Goal: Task Accomplishment & Management: Use online tool/utility

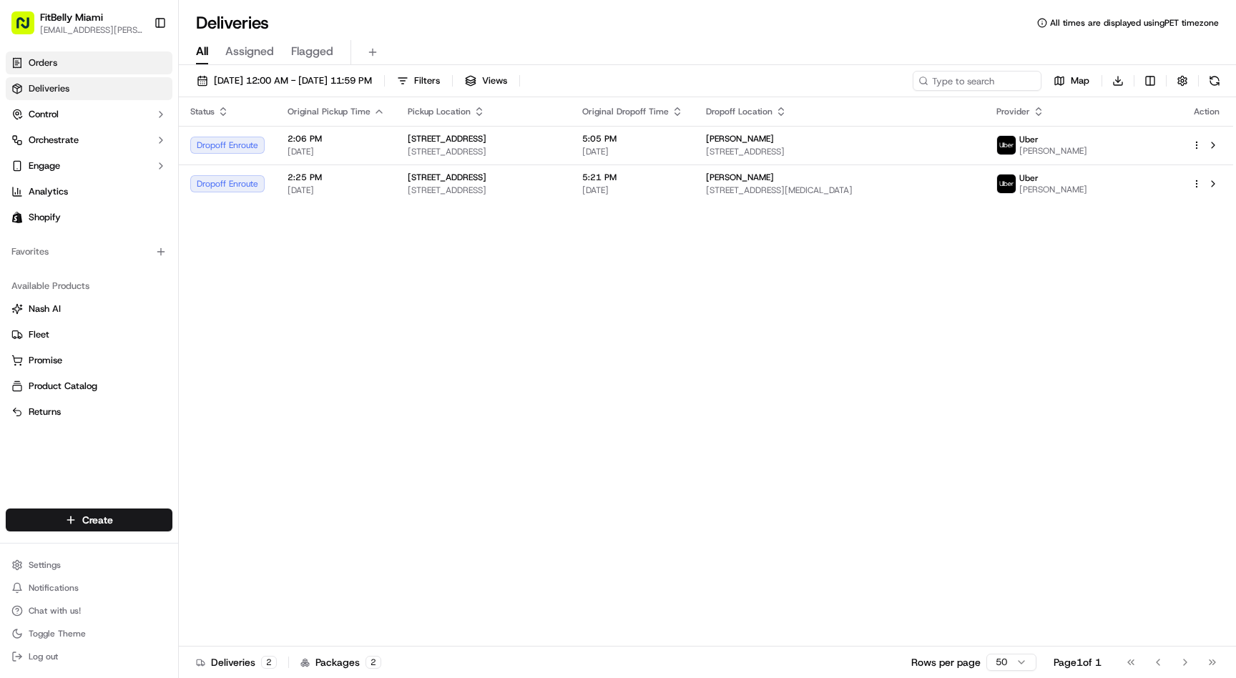
click at [40, 62] on span "Orders" at bounding box center [43, 63] width 29 height 13
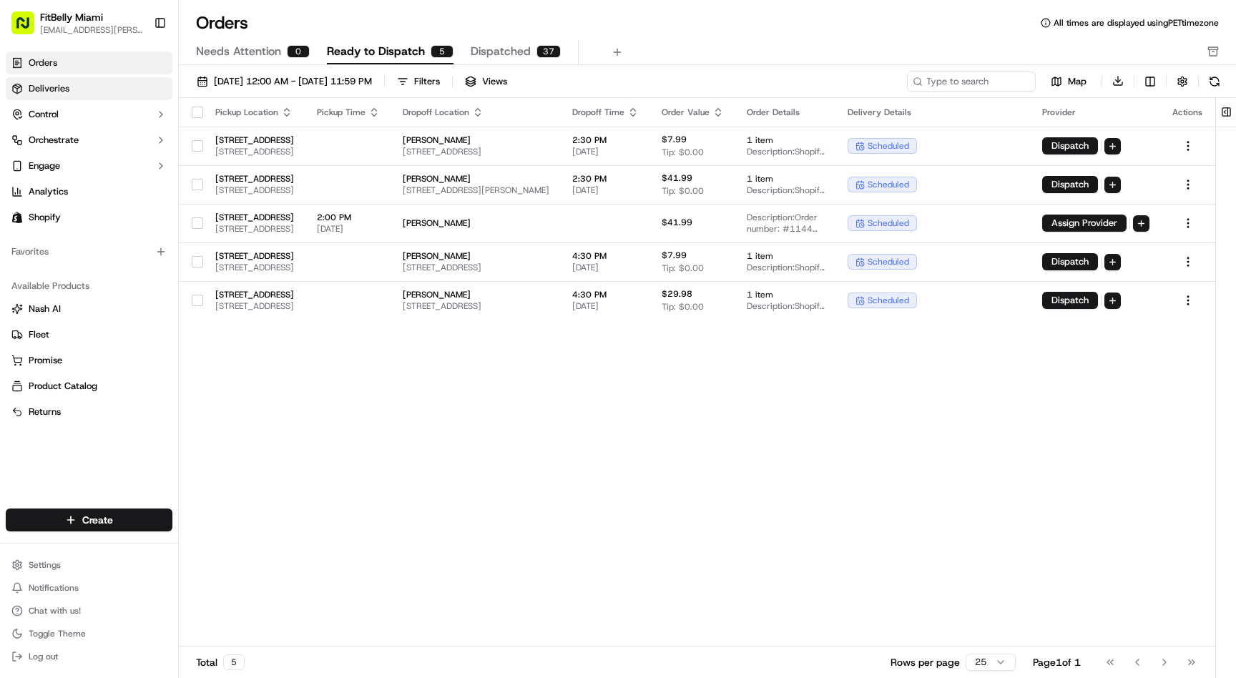
click at [62, 92] on span "Deliveries" at bounding box center [49, 88] width 41 height 13
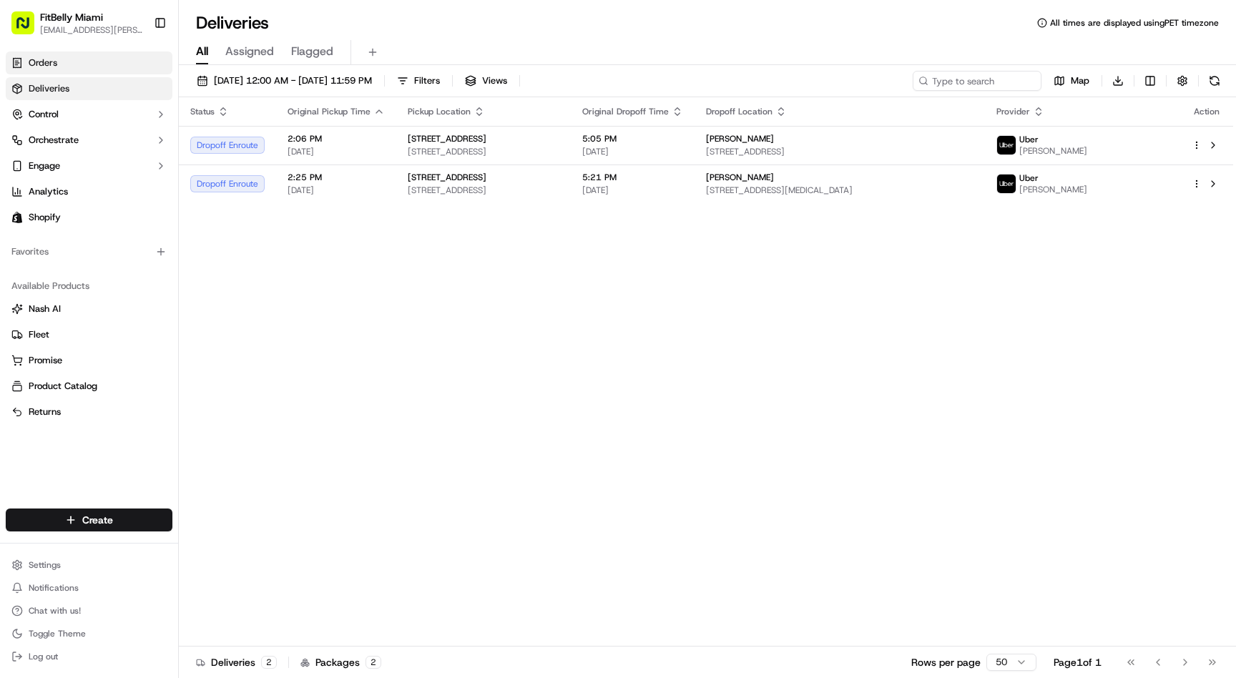
click at [67, 59] on link "Orders" at bounding box center [89, 63] width 167 height 23
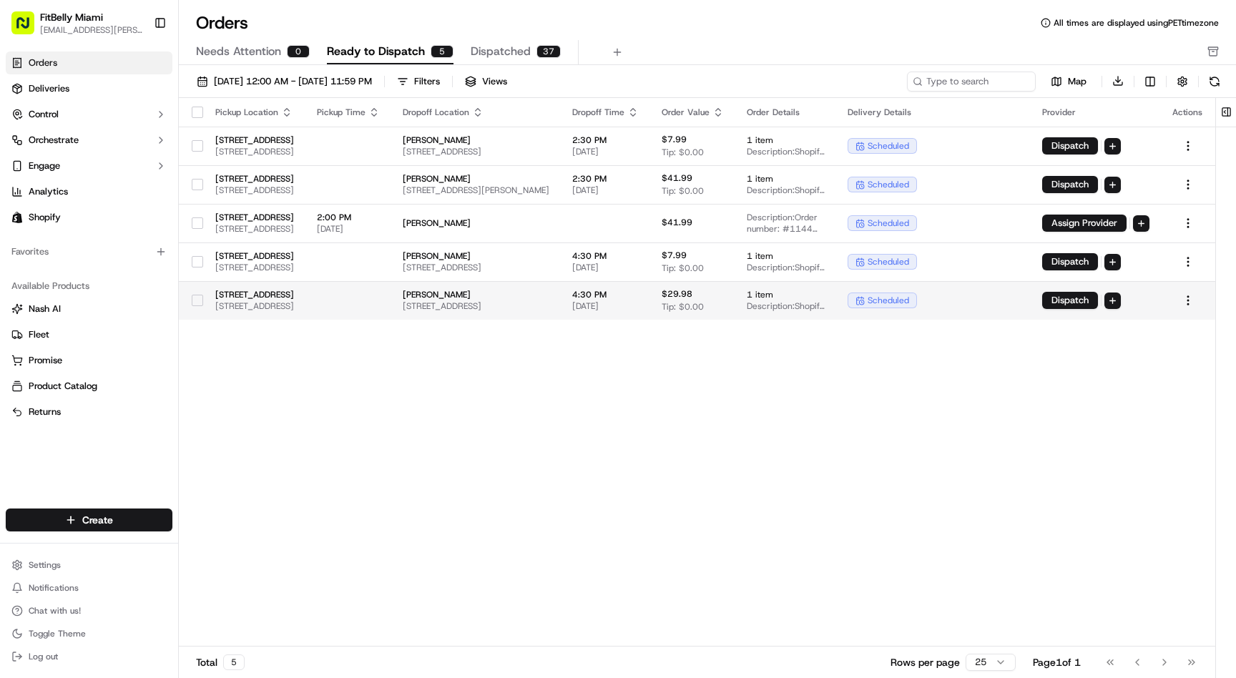
click at [391, 300] on td at bounding box center [348, 300] width 86 height 39
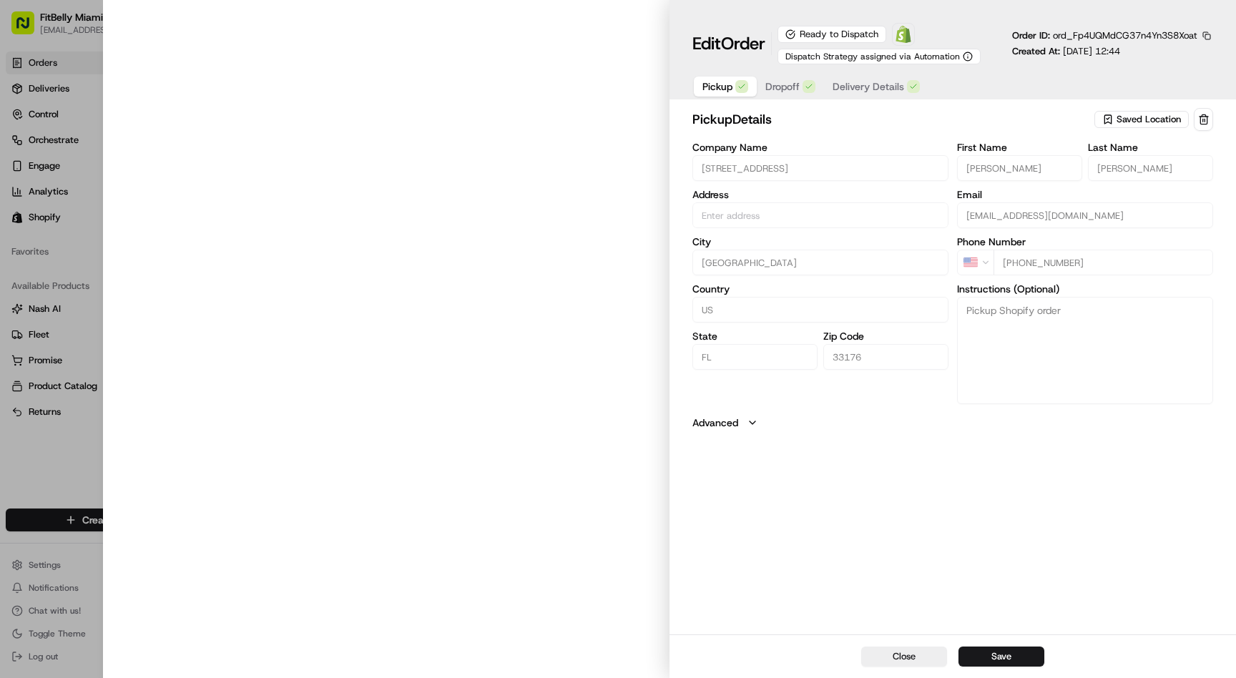
type input "[STREET_ADDRESS]"
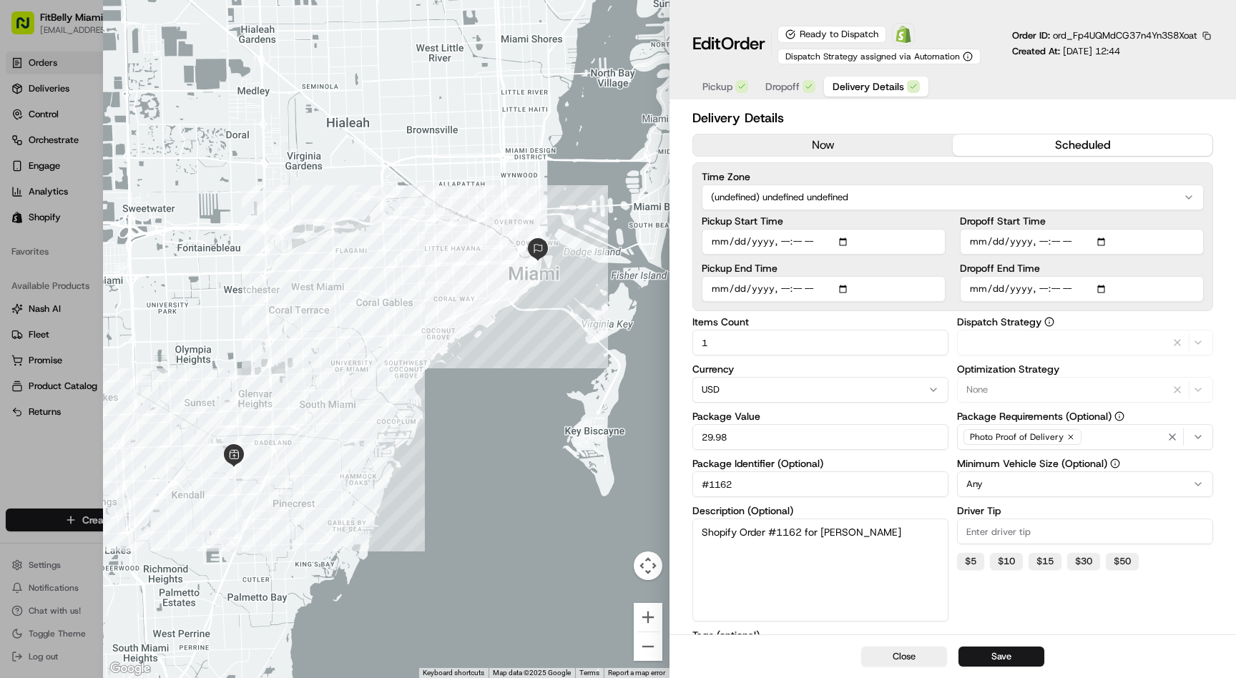
click at [889, 89] on span "Delivery Details" at bounding box center [869, 86] width 72 height 14
click at [1042, 243] on input "Dropoff Start Time" at bounding box center [1082, 242] width 244 height 26
type input "[DATE]T14:43"
click at [1057, 243] on input "Dropoff Start Time" at bounding box center [1082, 242] width 244 height 26
click at [1057, 290] on input "Dropoff End Time" at bounding box center [1082, 289] width 244 height 26
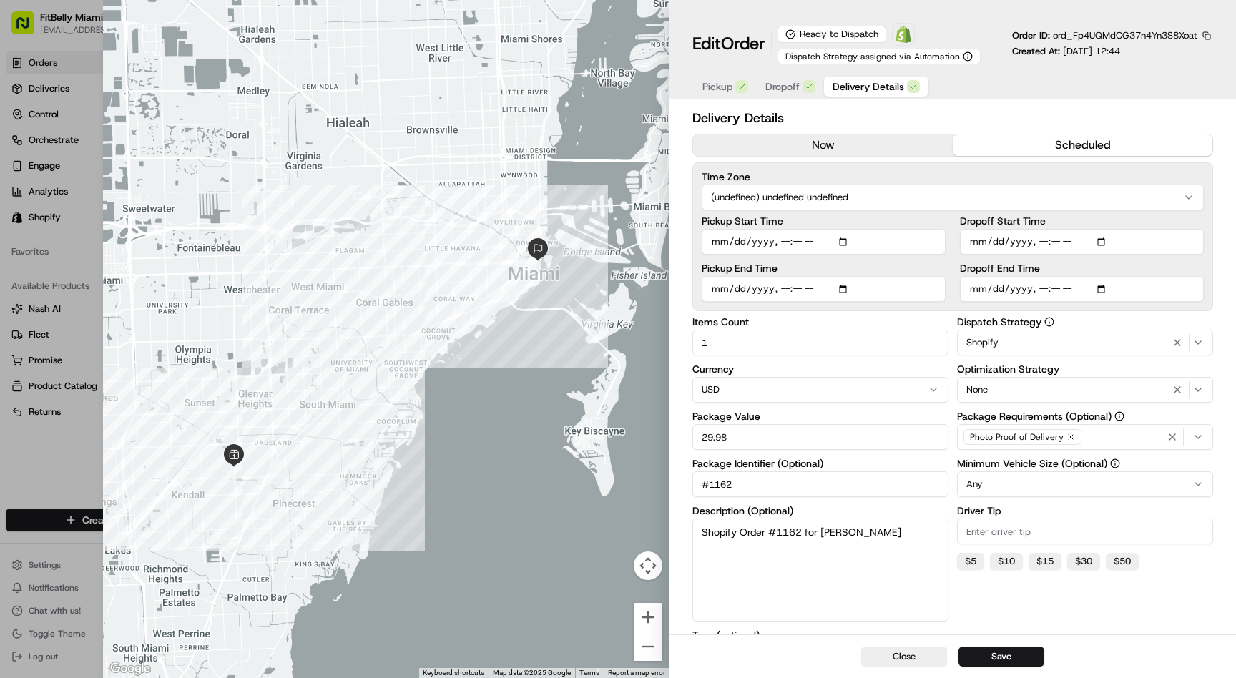
type input "[DATE]T16:43"
click at [994, 655] on button "Save" at bounding box center [1002, 657] width 86 height 20
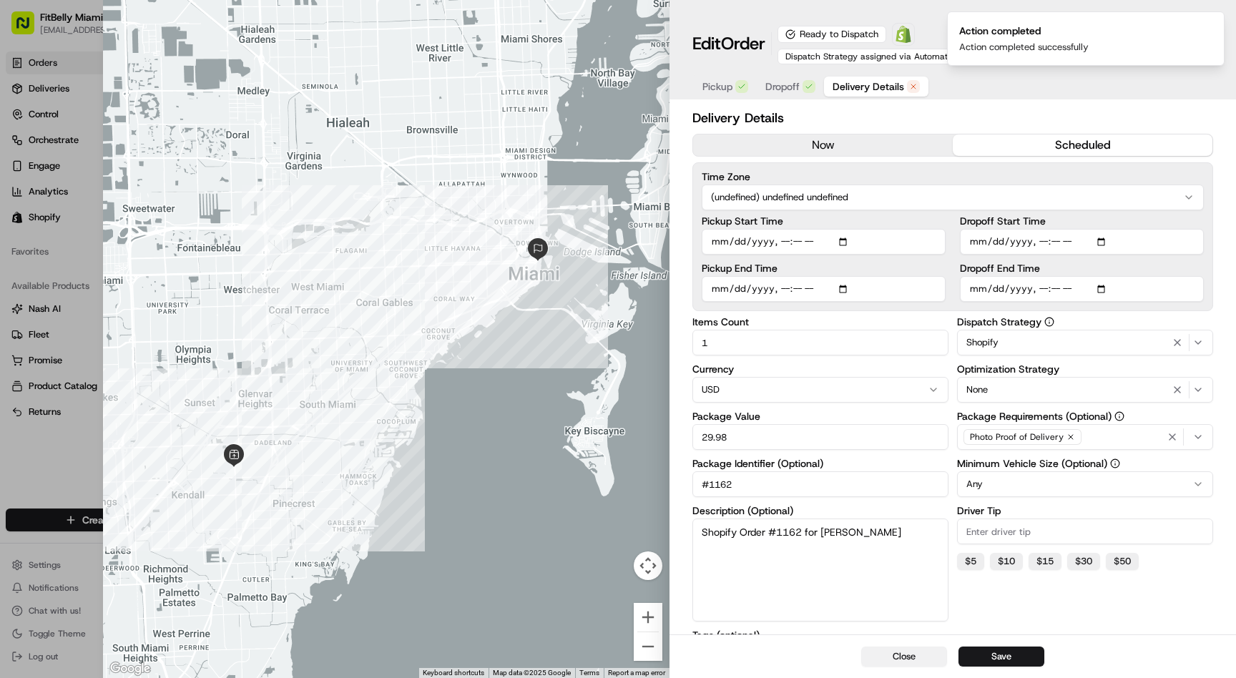
click at [917, 657] on button "Close" at bounding box center [904, 657] width 86 height 20
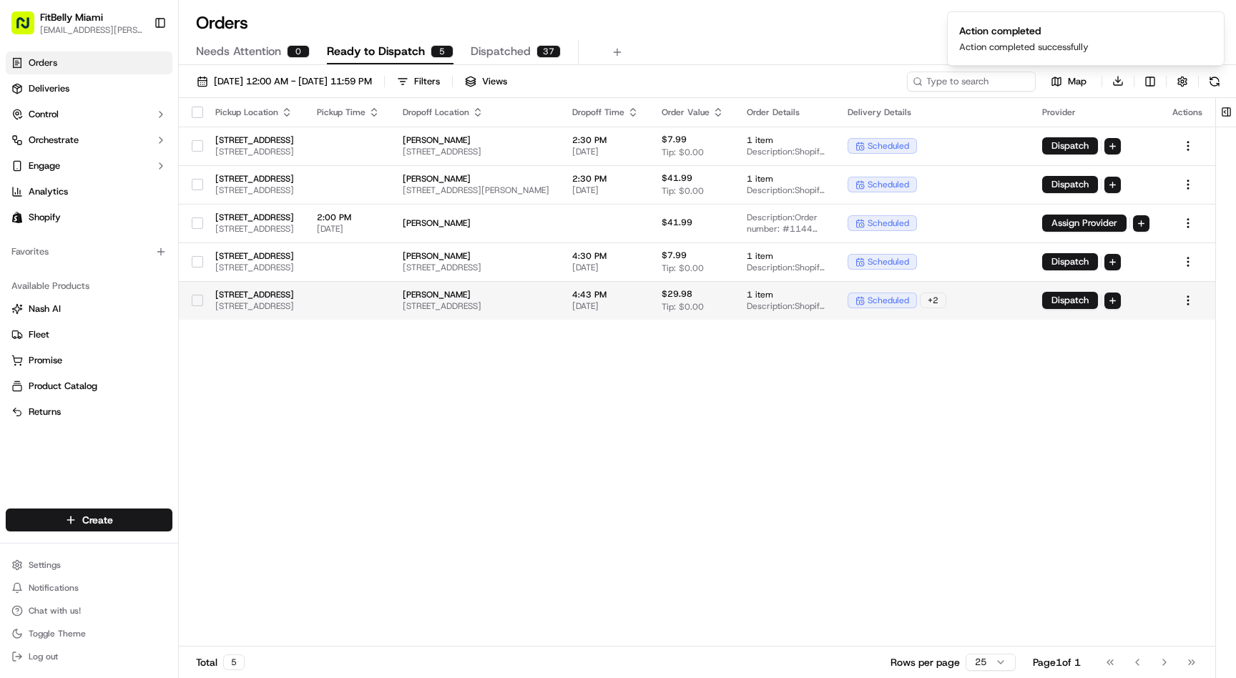
click at [197, 300] on button "button" at bounding box center [197, 300] width 11 height 11
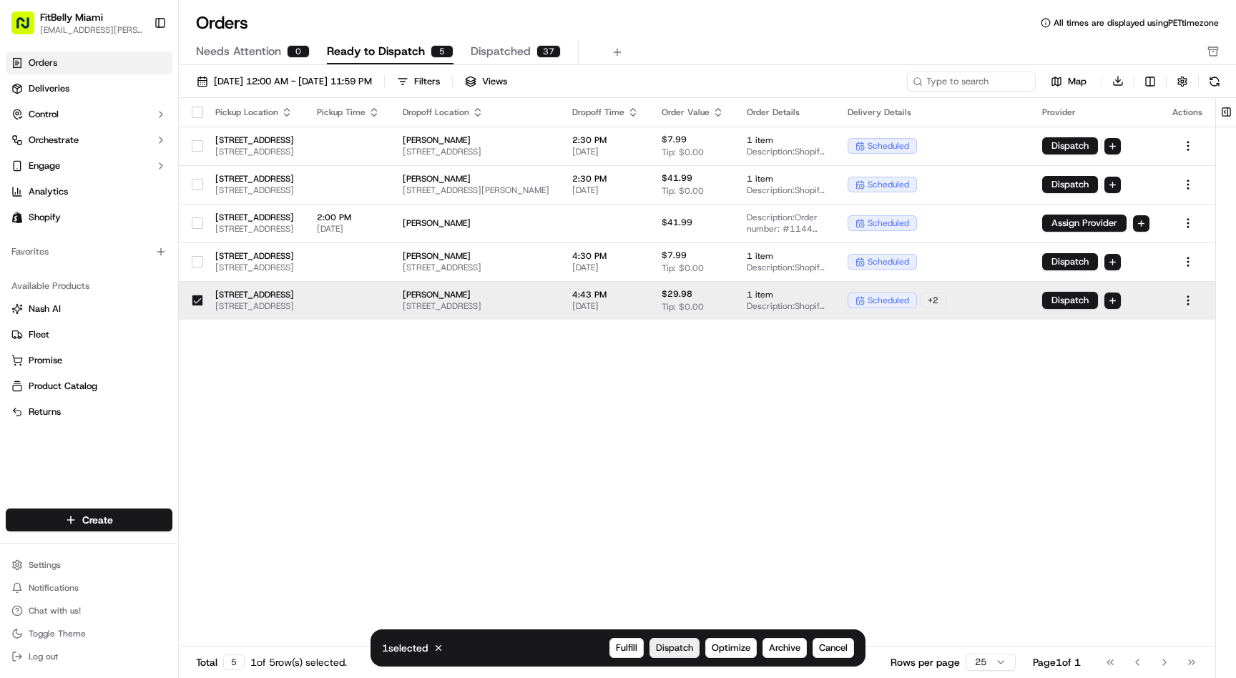
click at [677, 652] on span "Dispatch" at bounding box center [674, 648] width 37 height 13
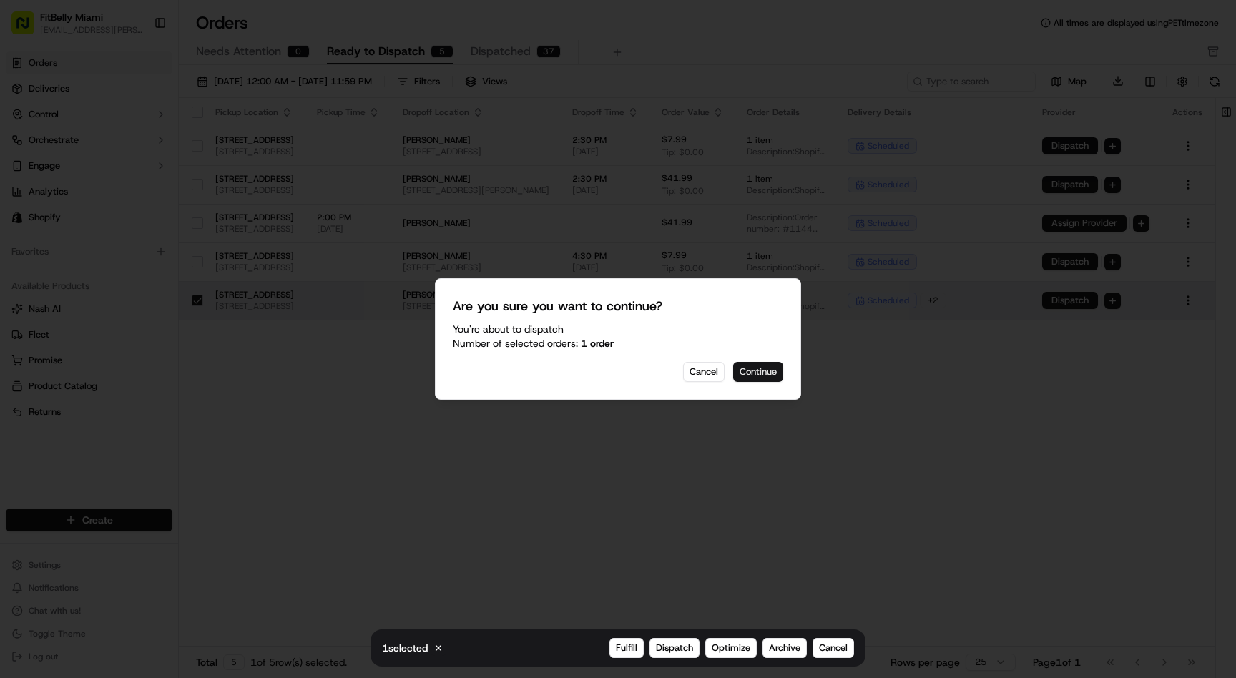
click at [765, 364] on button "Continue" at bounding box center [758, 372] width 50 height 20
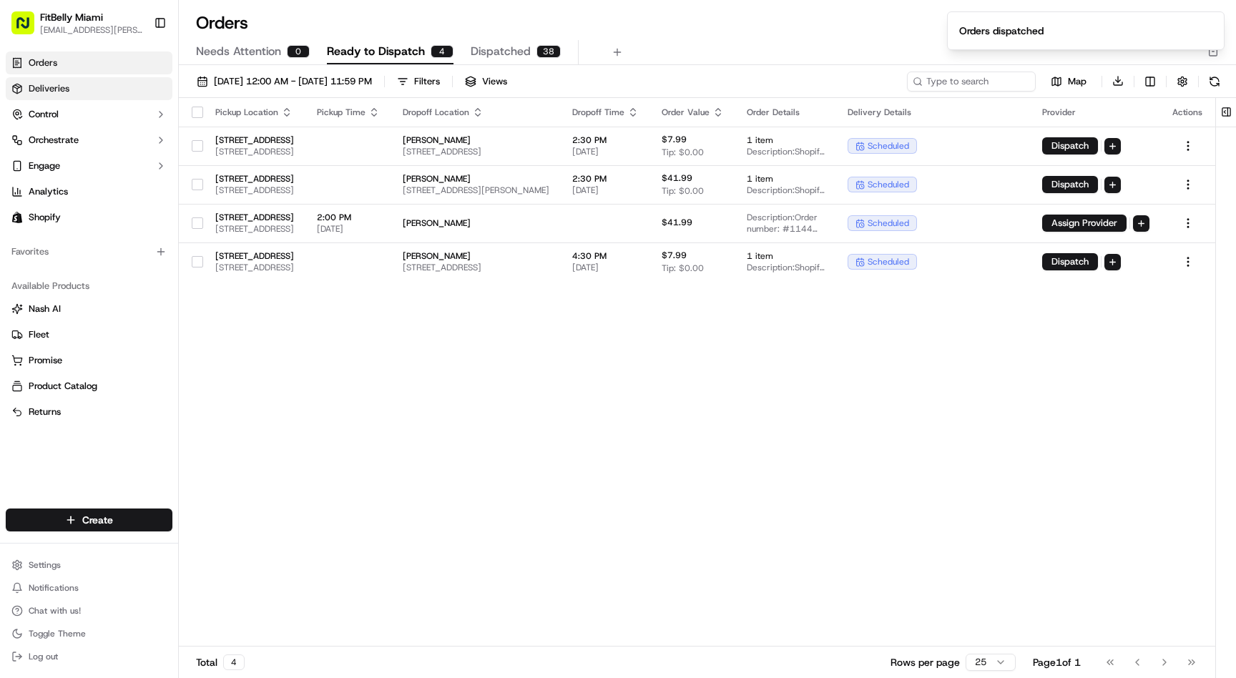
click at [98, 89] on link "Deliveries" at bounding box center [89, 88] width 167 height 23
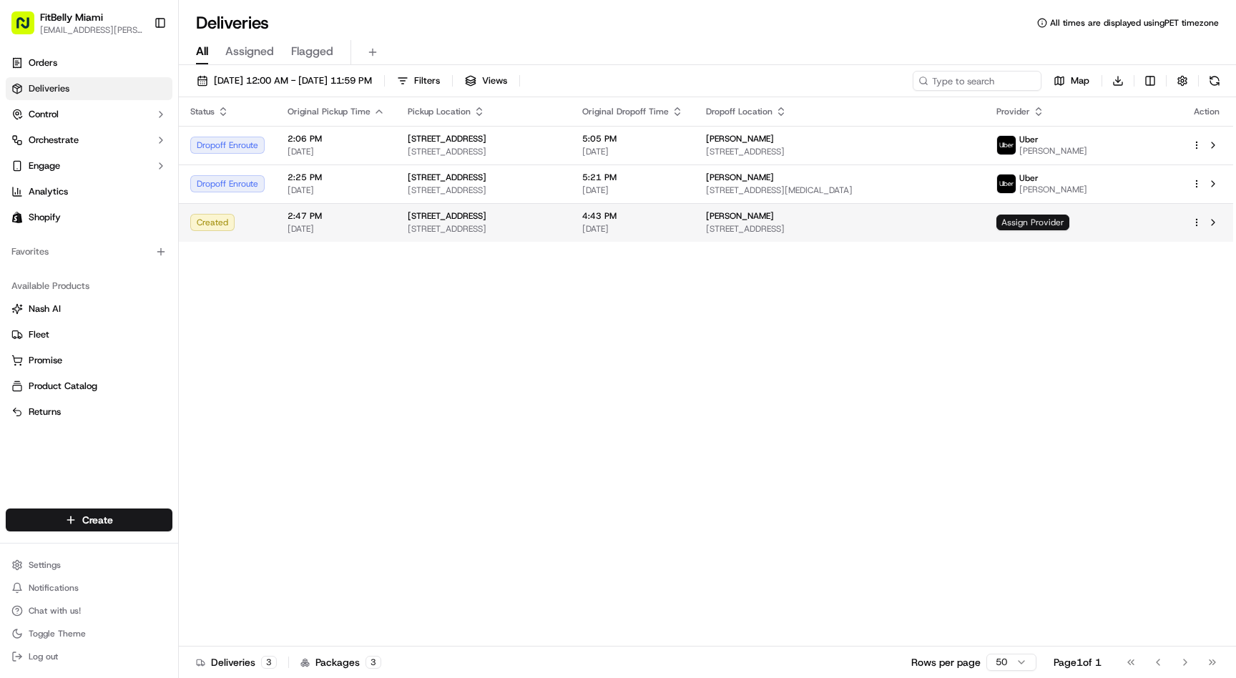
click at [1069, 220] on span "Assign Provider" at bounding box center [1032, 223] width 73 height 16
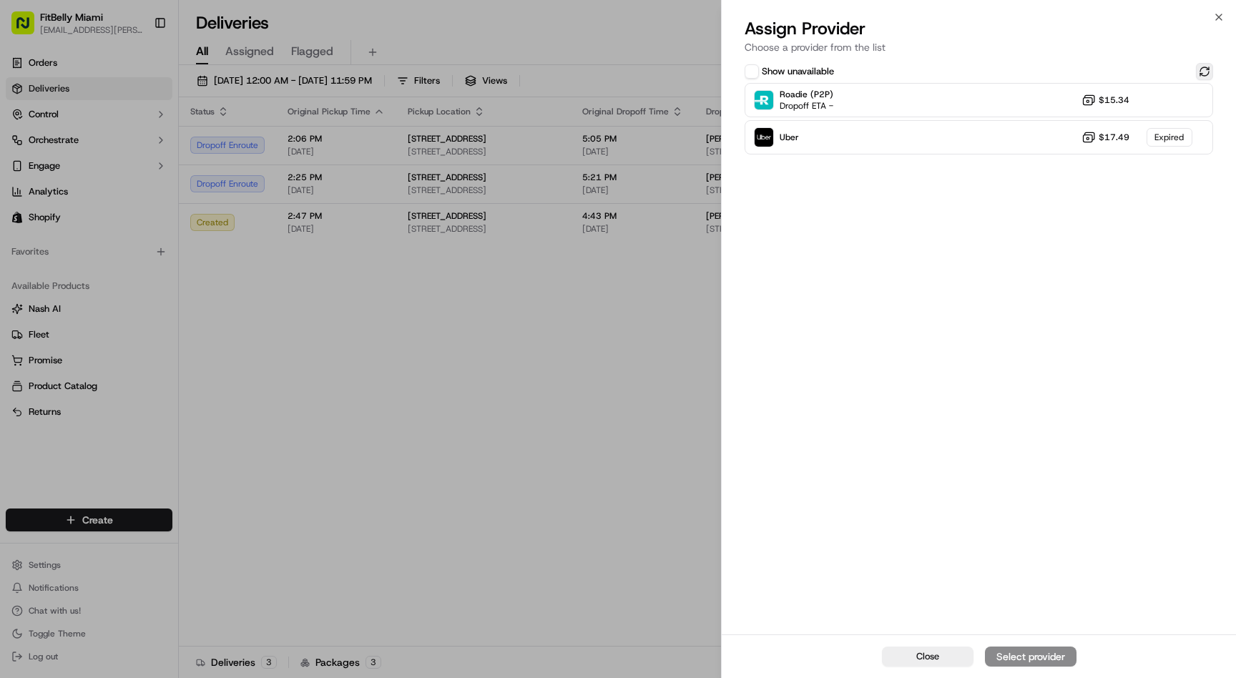
click at [1205, 67] on button at bounding box center [1204, 71] width 17 height 17
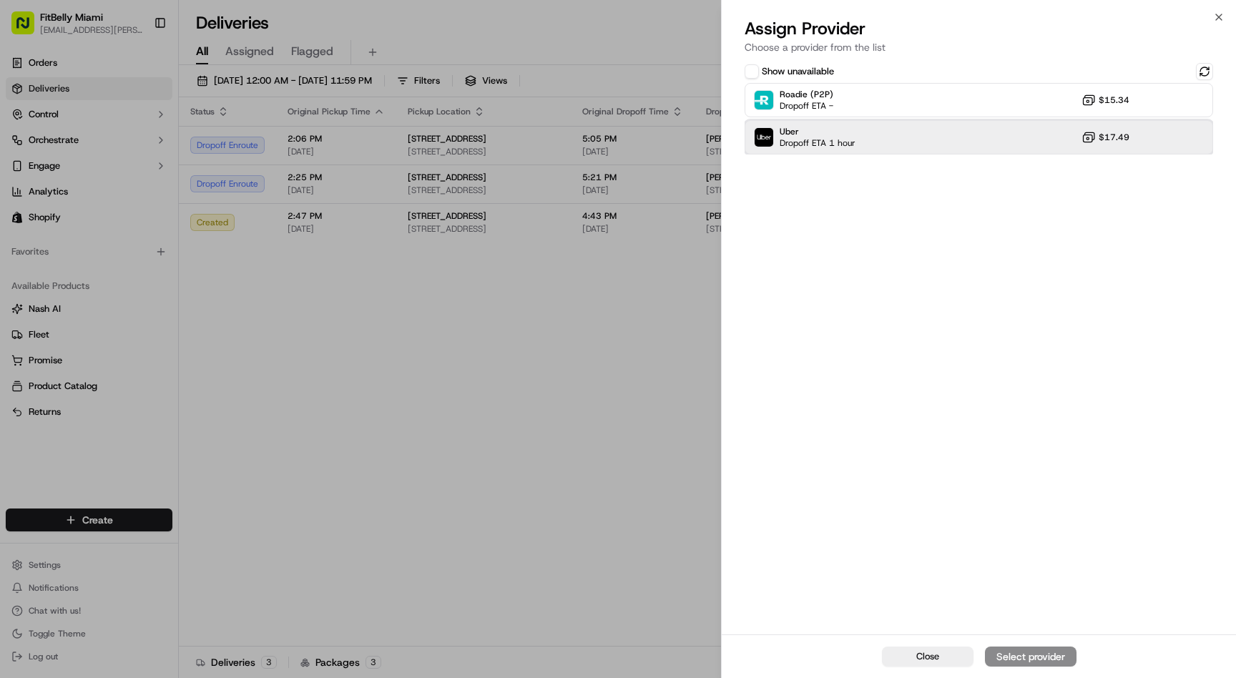
click at [909, 146] on div "Uber Dropoff ETA 1 hour $17.49" at bounding box center [979, 137] width 469 height 34
click at [1022, 661] on div "Assign Provider" at bounding box center [1031, 657] width 70 height 14
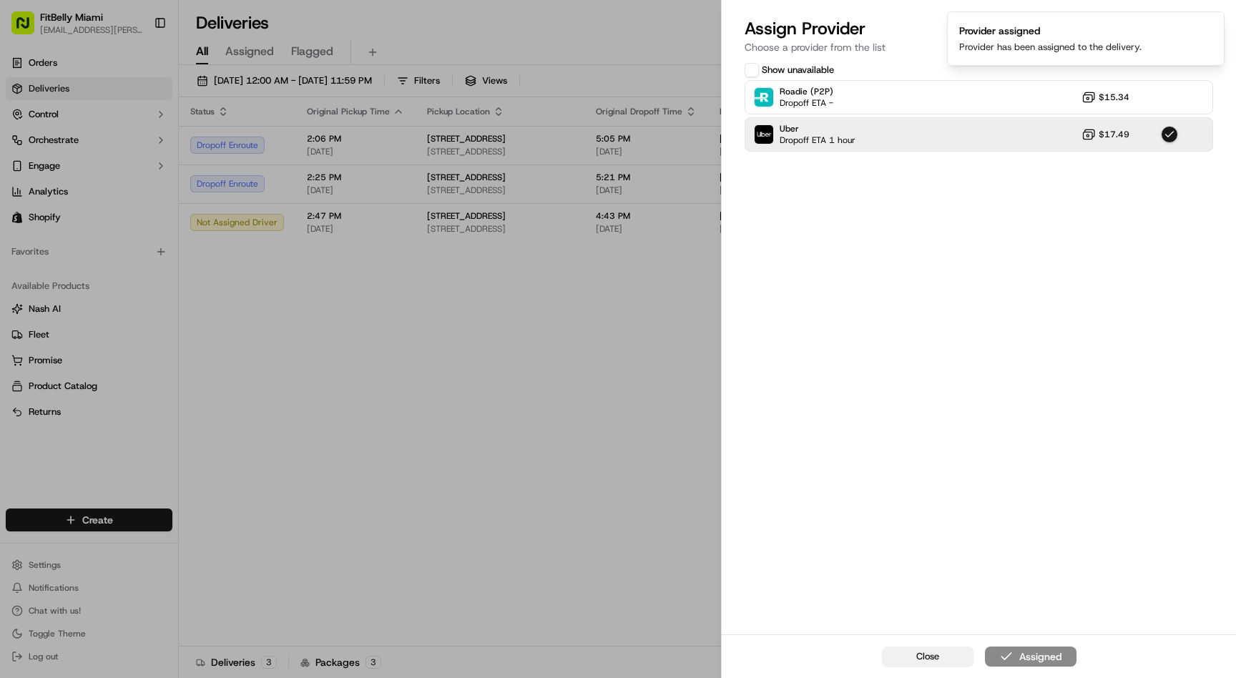
click at [929, 655] on span "Close" at bounding box center [927, 656] width 23 height 13
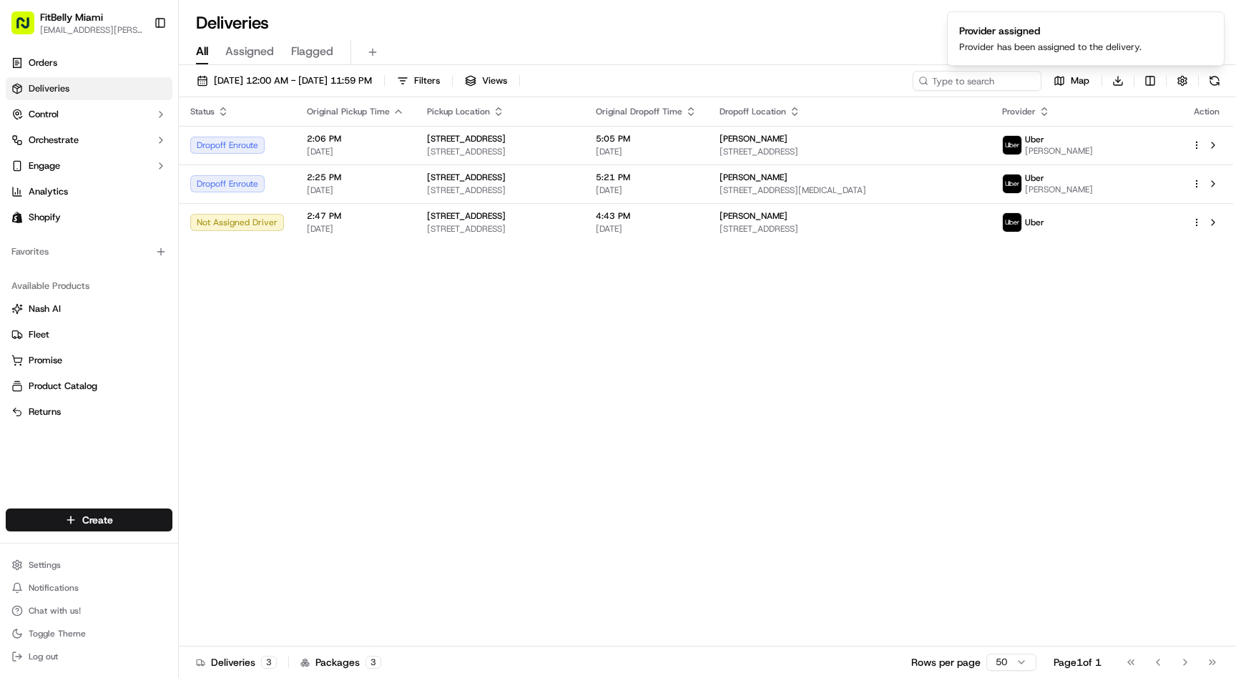
click at [432, 416] on div "Status Original Pickup Time Pickup Location Original Dropoff Time Dropoff Locat…" at bounding box center [706, 371] width 1054 height 549
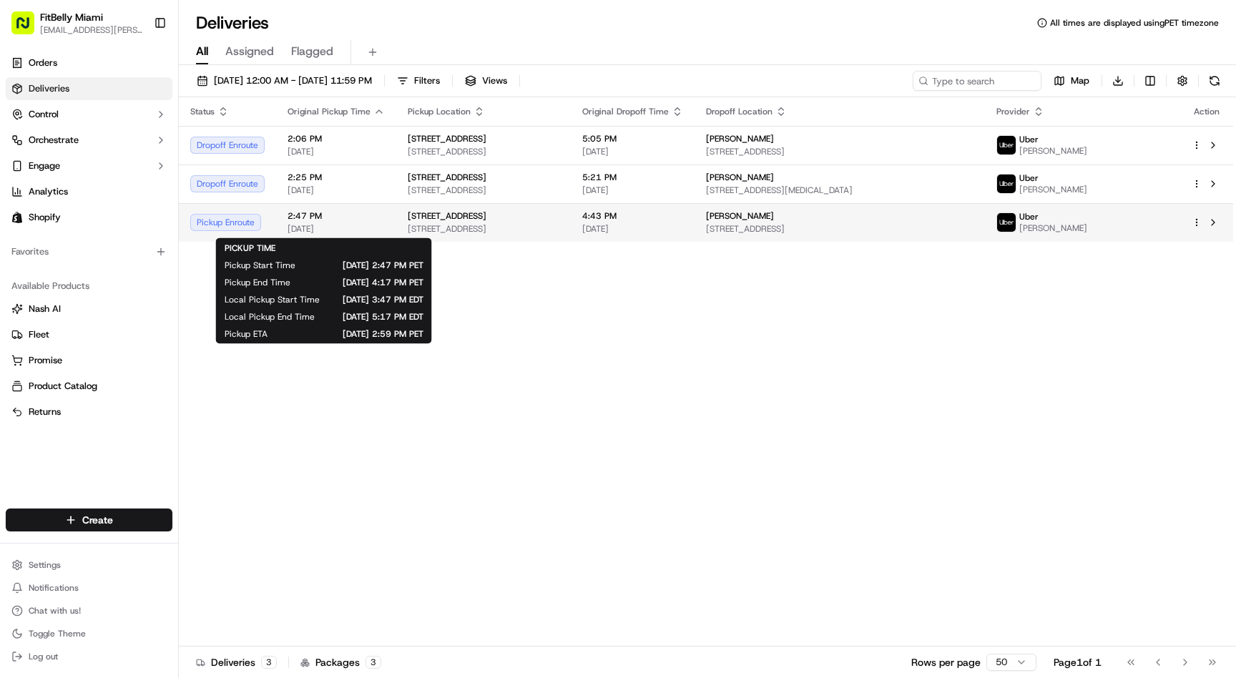
click at [318, 224] on span "[DATE]" at bounding box center [336, 228] width 97 height 11
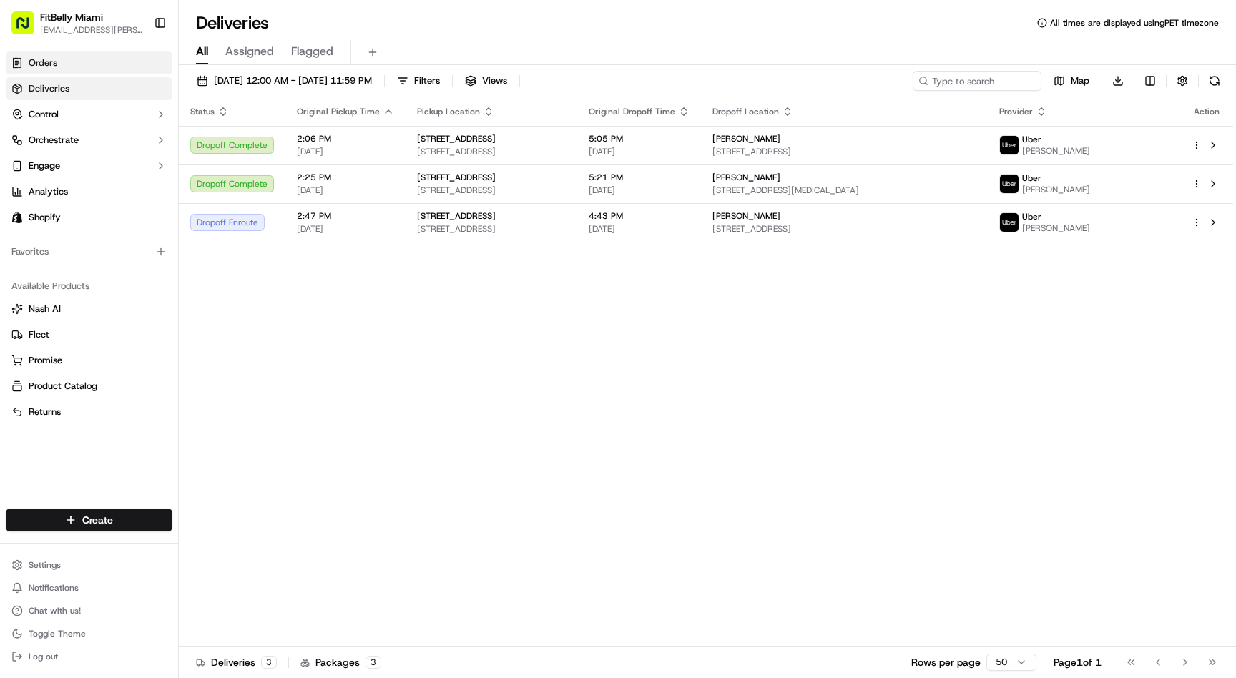
click at [74, 65] on link "Orders" at bounding box center [89, 63] width 167 height 23
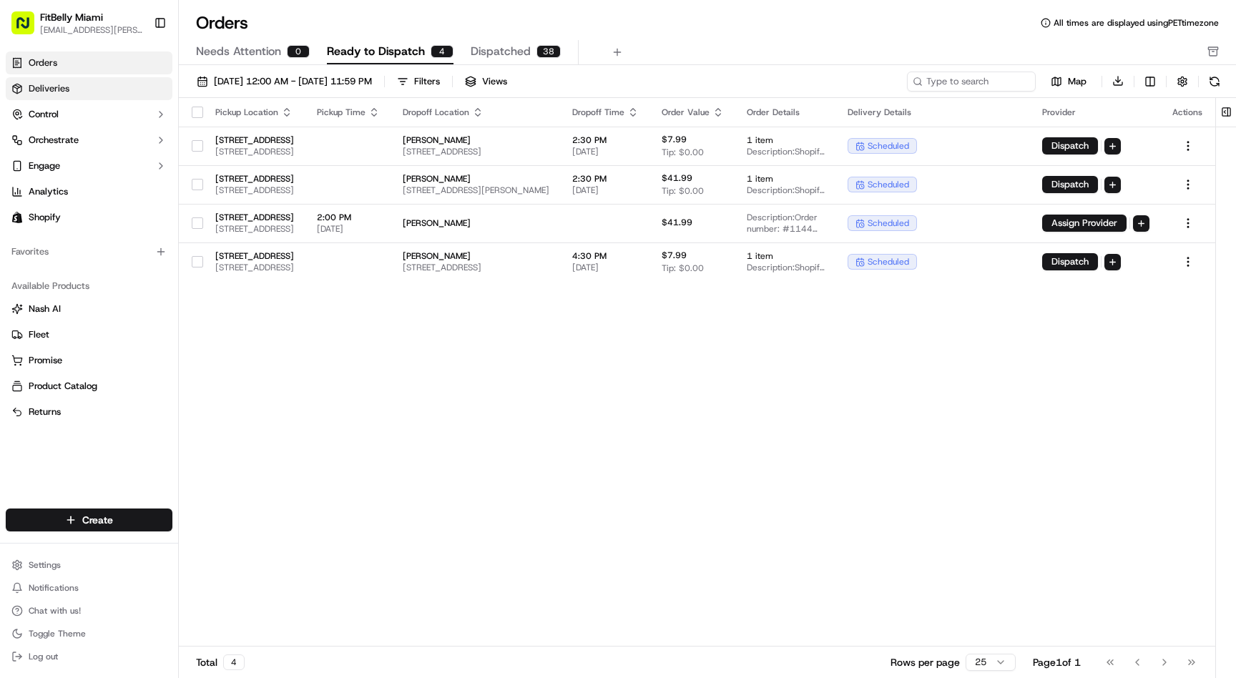
click at [93, 85] on link "Deliveries" at bounding box center [89, 88] width 167 height 23
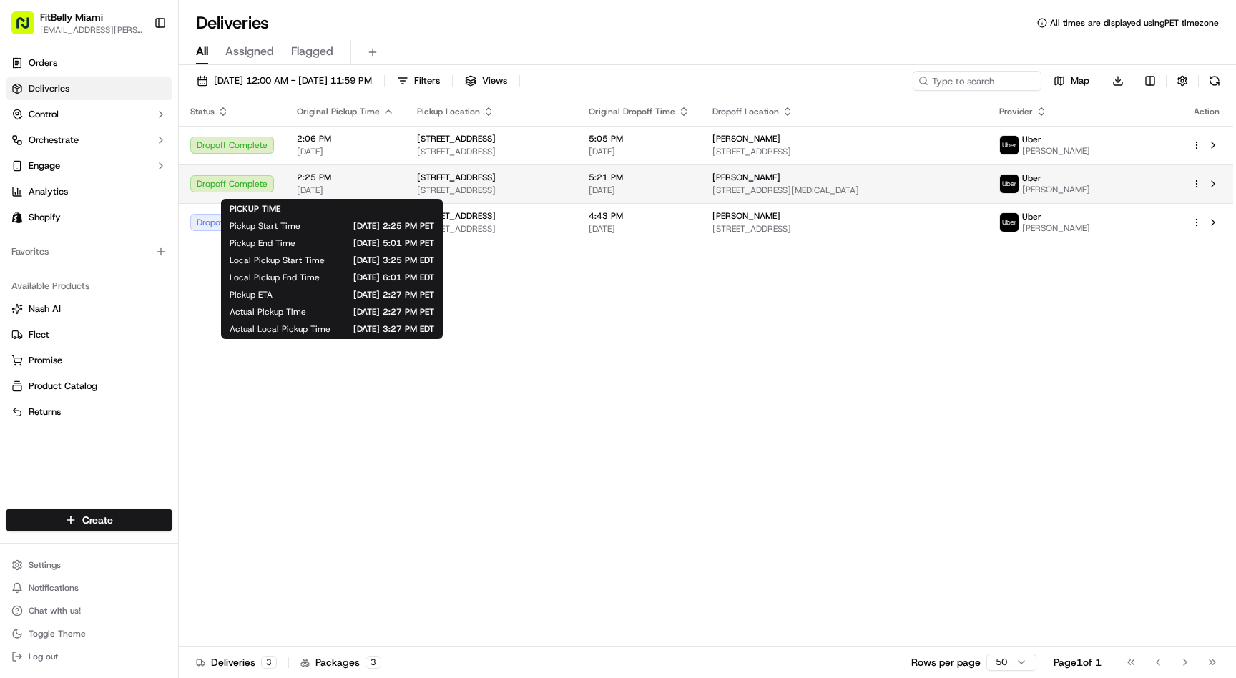
click at [356, 178] on span "2:25 PM" at bounding box center [345, 177] width 97 height 11
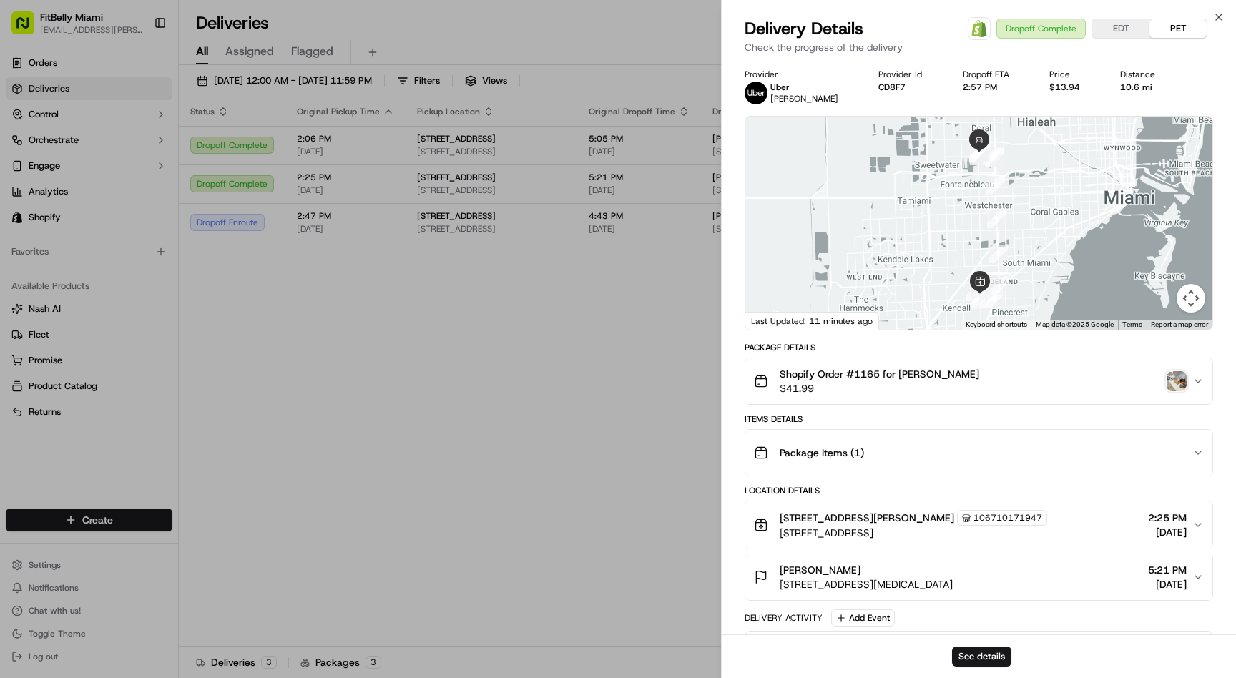
click at [999, 456] on div "Package Items ( 1 )" at bounding box center [973, 453] width 439 height 29
